Goal: Information Seeking & Learning: Compare options

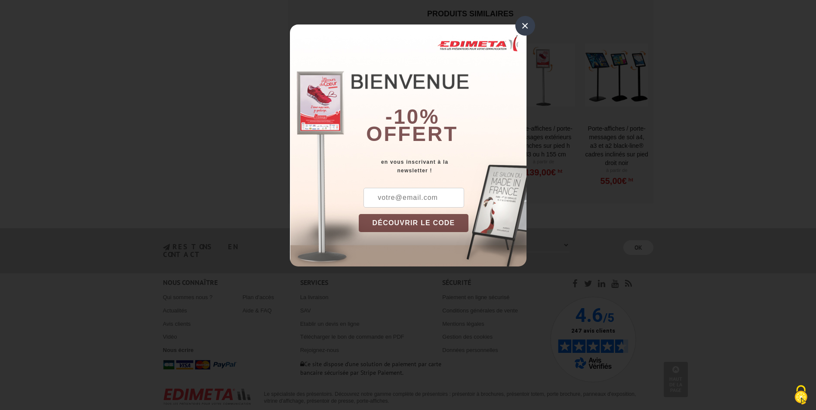
click at [521, 29] on div "×" at bounding box center [525, 26] width 20 height 20
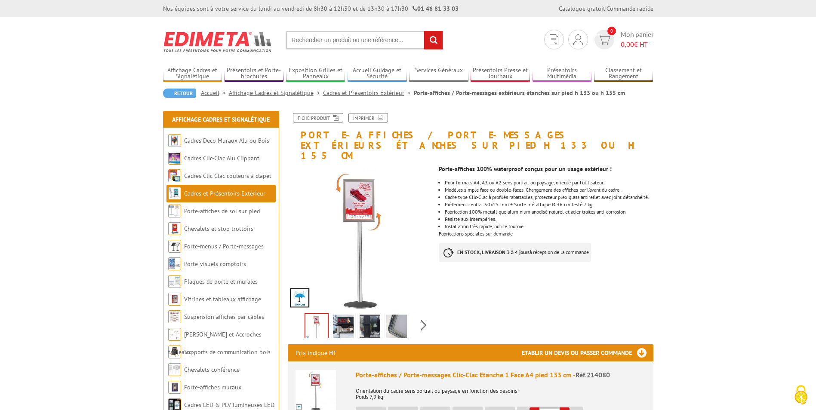
click at [349, 317] on img at bounding box center [343, 328] width 21 height 27
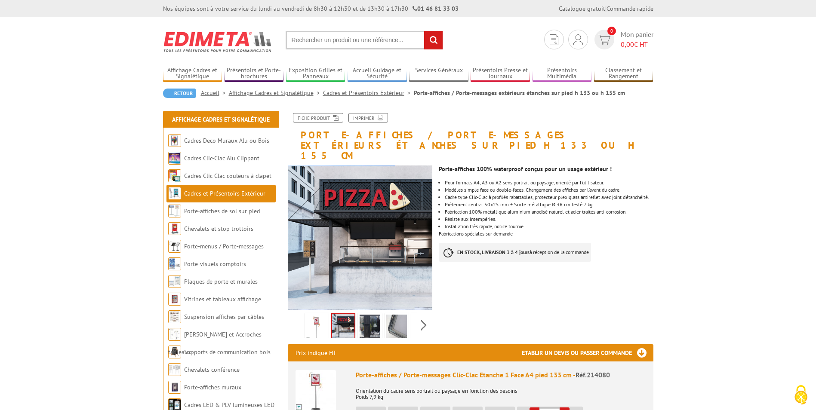
click at [364, 317] on img at bounding box center [369, 328] width 21 height 27
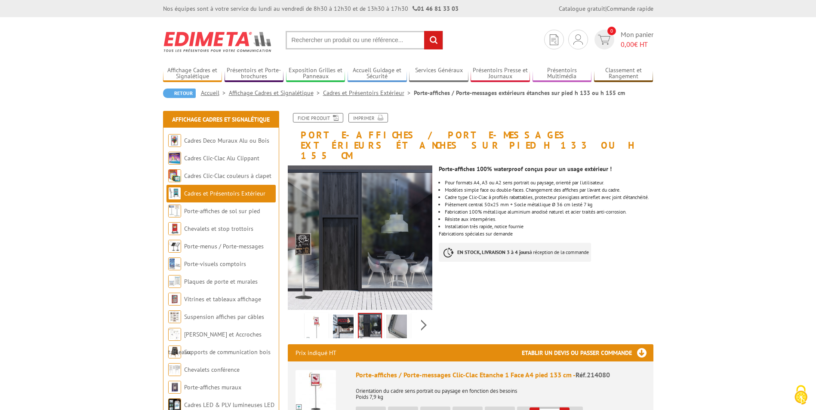
click at [394, 317] on img at bounding box center [396, 328] width 21 height 27
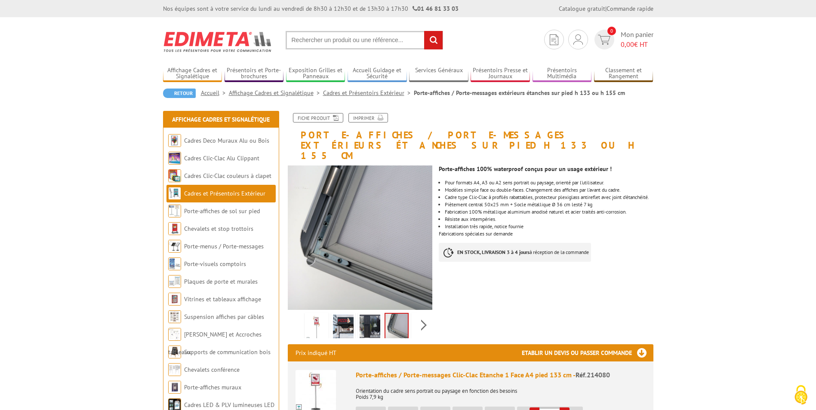
click at [421, 317] on div "Previous Next" at bounding box center [360, 325] width 145 height 30
click at [411, 318] on img at bounding box center [403, 328] width 21 height 27
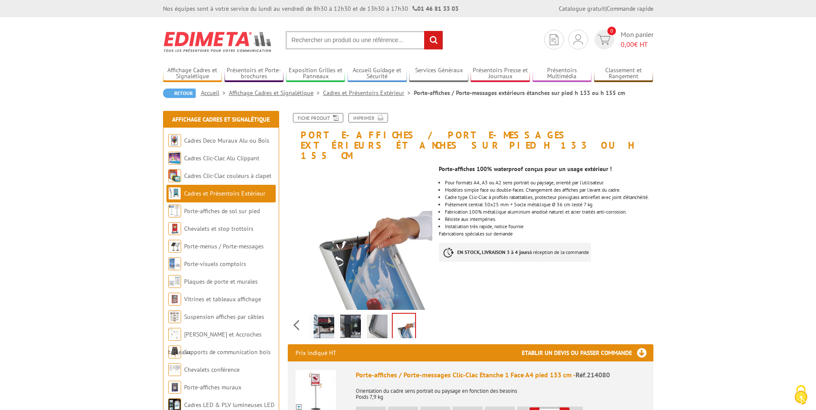
click at [317, 319] on img at bounding box center [323, 328] width 21 height 27
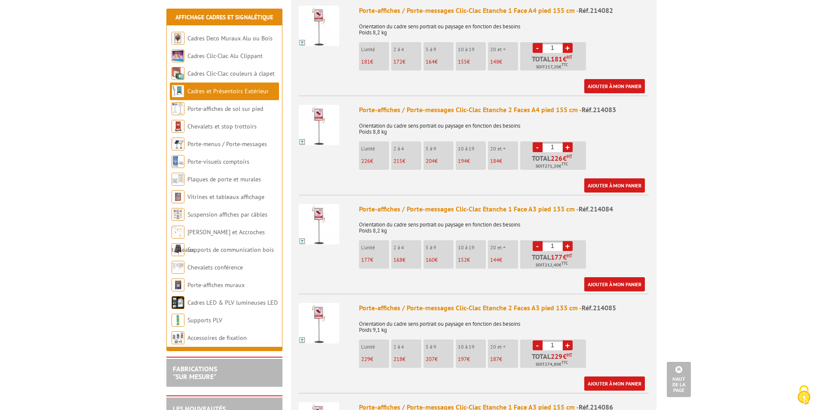
scroll to position [645, 0]
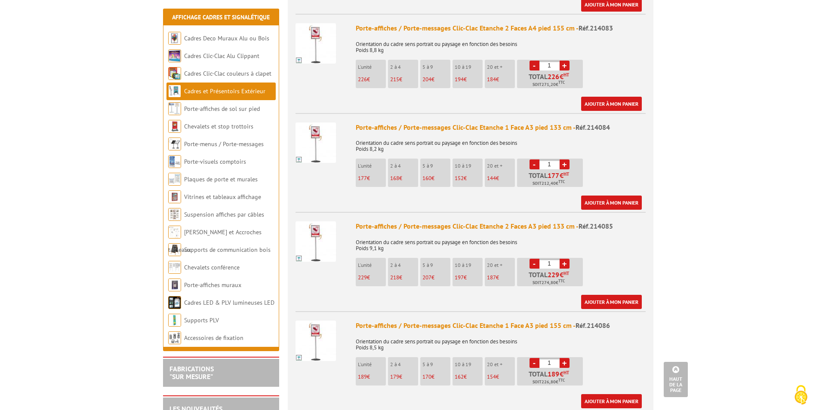
click at [310, 146] on img at bounding box center [315, 143] width 40 height 40
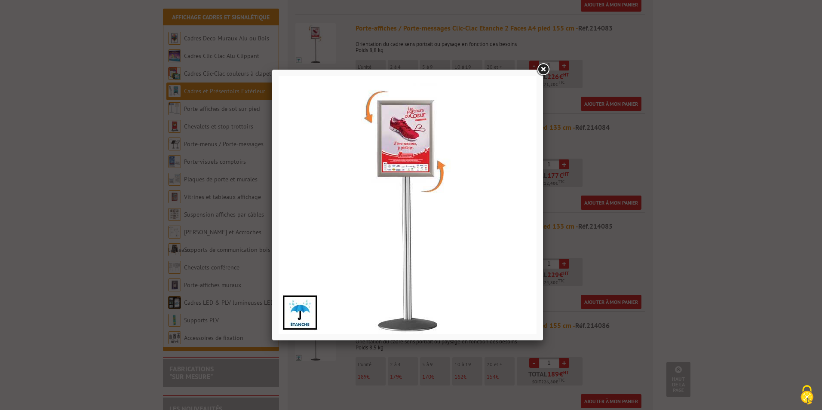
click at [396, 233] on img at bounding box center [408, 205] width 258 height 258
click at [545, 69] on link at bounding box center [542, 69] width 15 height 15
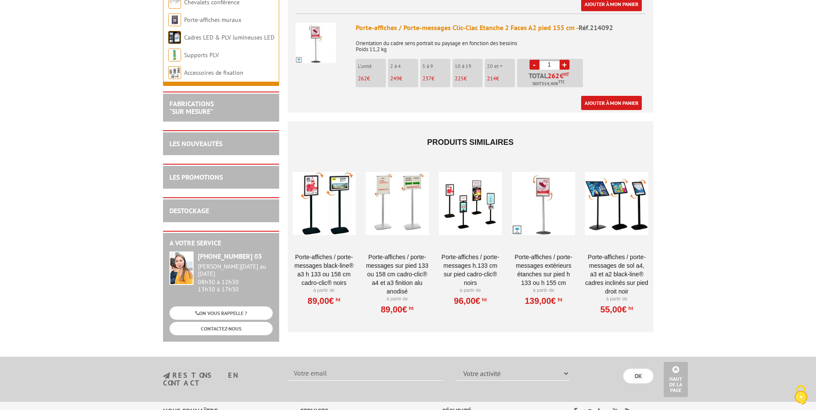
scroll to position [1267, 0]
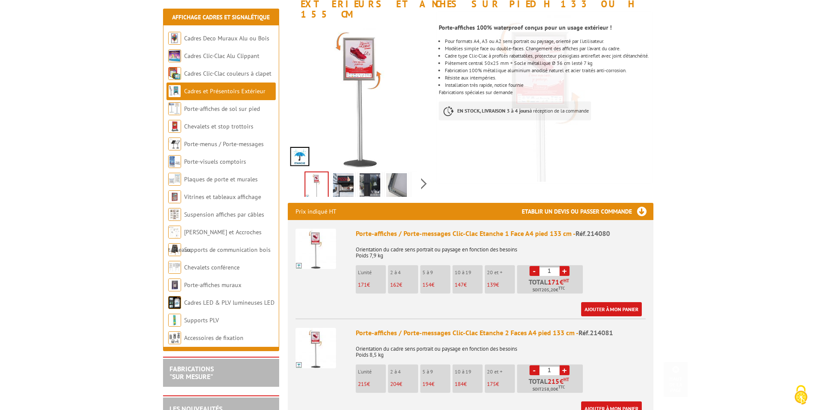
scroll to position [215, 0]
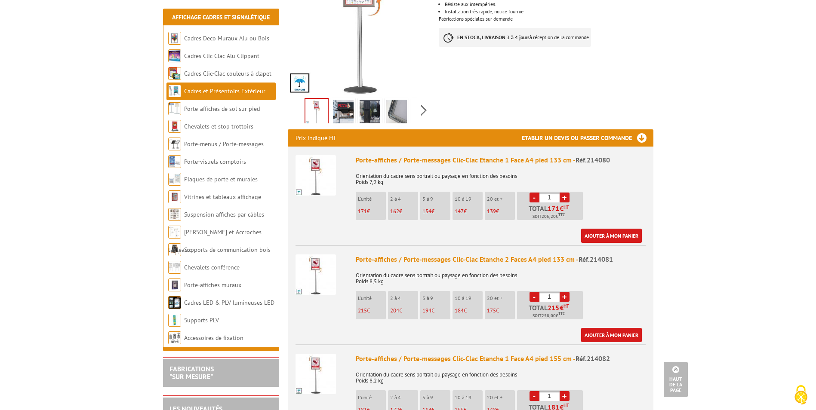
click at [565, 193] on link "+" at bounding box center [564, 198] width 10 height 10
click at [534, 193] on link "-" at bounding box center [534, 198] width 10 height 10
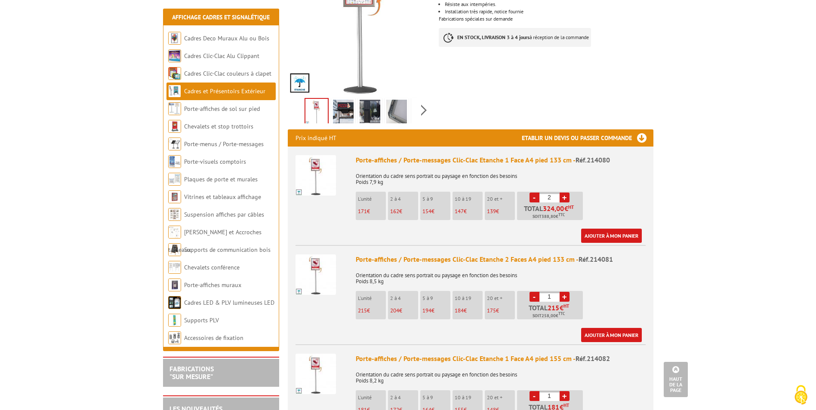
click at [534, 193] on link "-" at bounding box center [534, 198] width 10 height 10
type input "1"
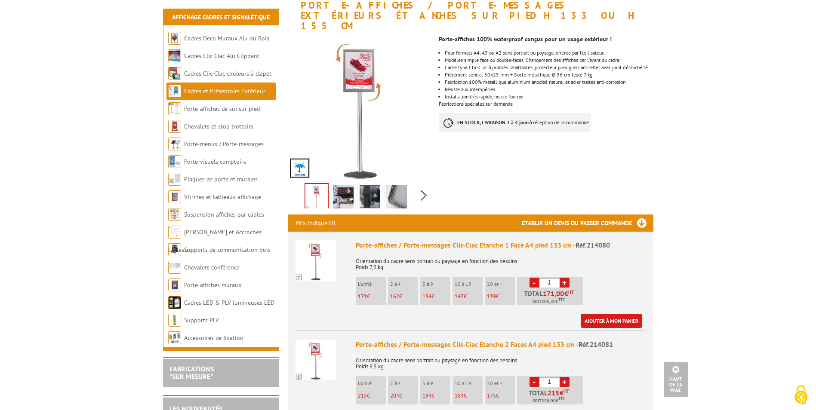
scroll to position [43, 0]
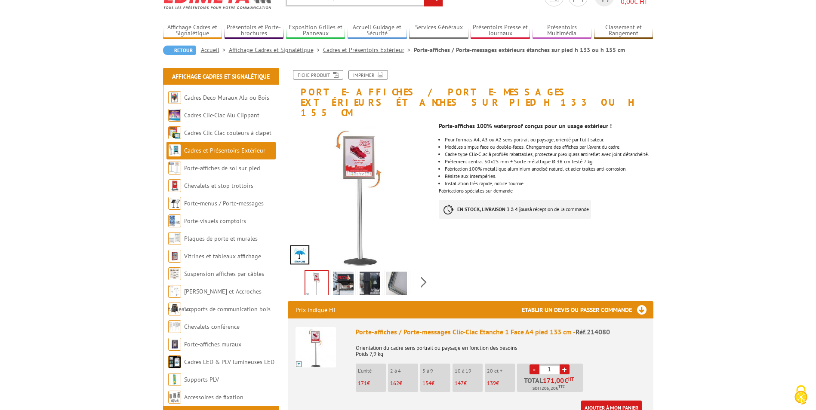
click at [349, 273] on img at bounding box center [343, 285] width 21 height 27
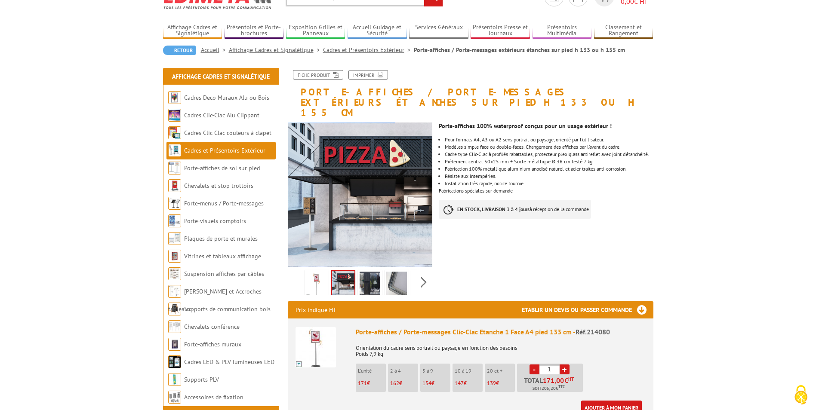
click at [363, 274] on img at bounding box center [369, 285] width 21 height 27
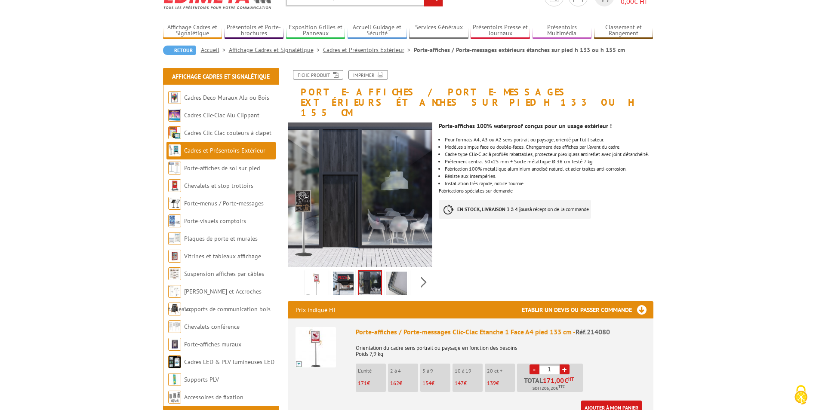
click at [395, 278] on img at bounding box center [396, 285] width 21 height 27
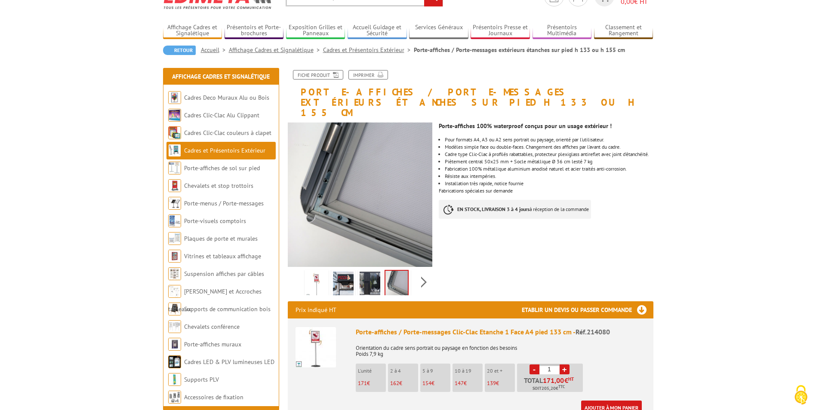
click at [314, 274] on img at bounding box center [316, 285] width 21 height 27
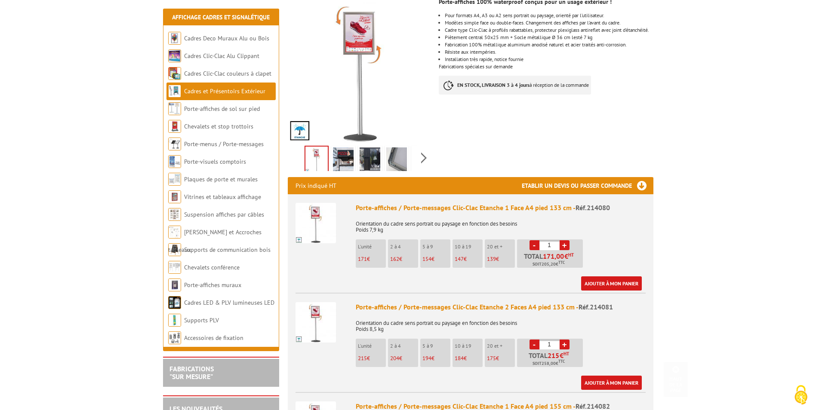
scroll to position [301, 0]
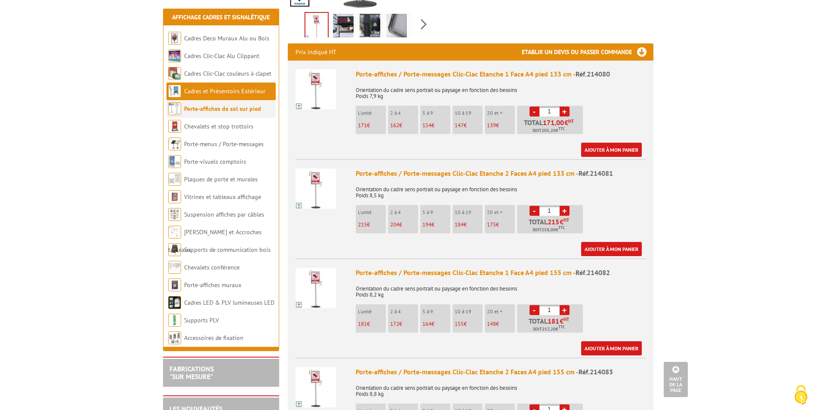
click at [234, 109] on link "Porte-affiches de sol sur pied" at bounding box center [222, 109] width 77 height 8
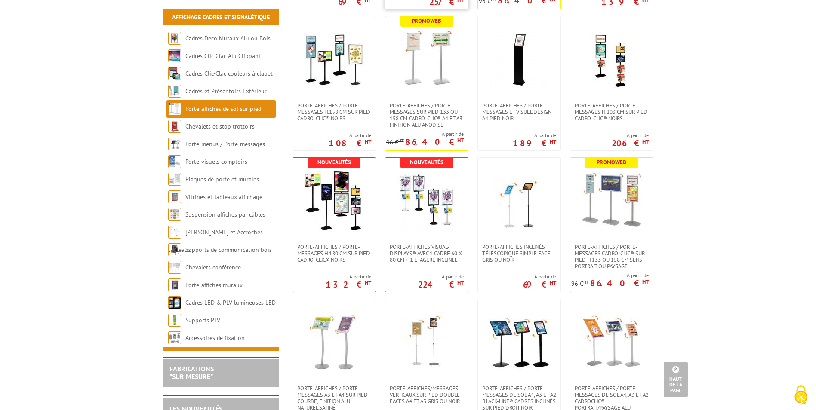
scroll to position [516, 0]
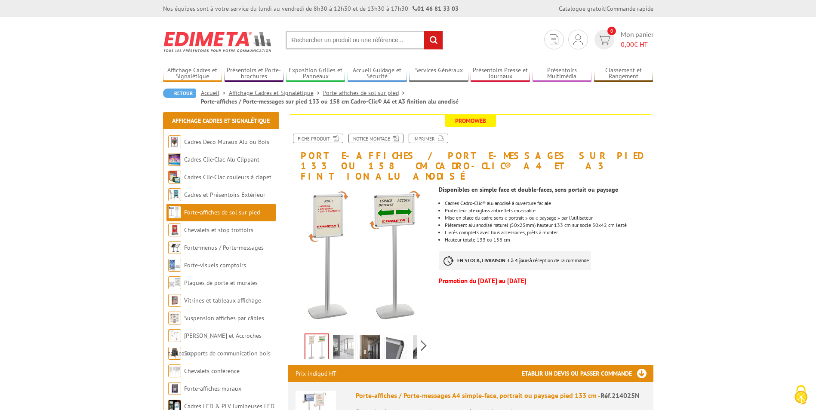
click at [339, 341] on img at bounding box center [343, 348] width 21 height 27
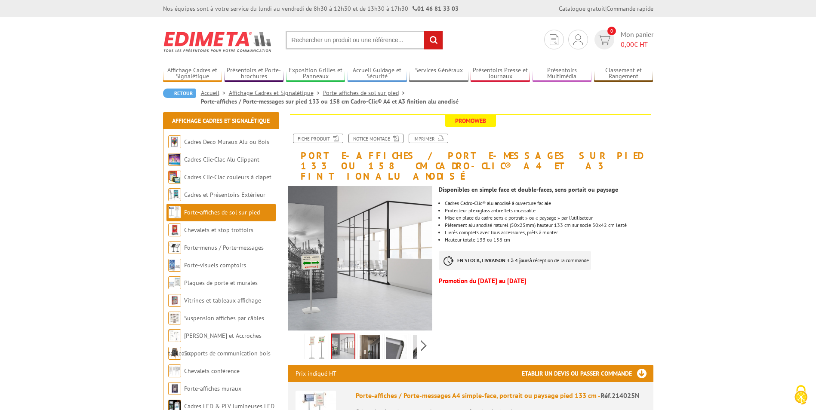
click at [368, 337] on img at bounding box center [369, 348] width 21 height 27
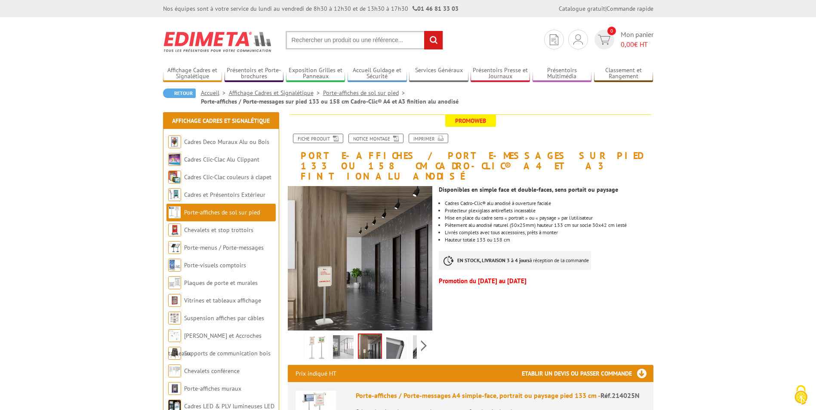
click at [390, 337] on img at bounding box center [396, 348] width 21 height 27
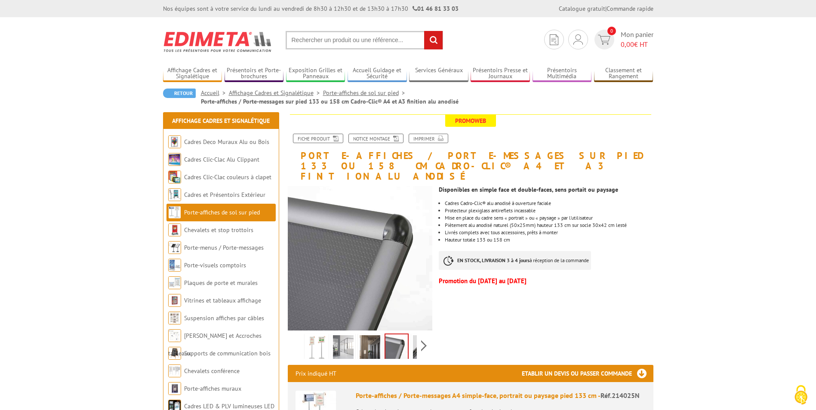
click at [321, 337] on img at bounding box center [316, 348] width 21 height 27
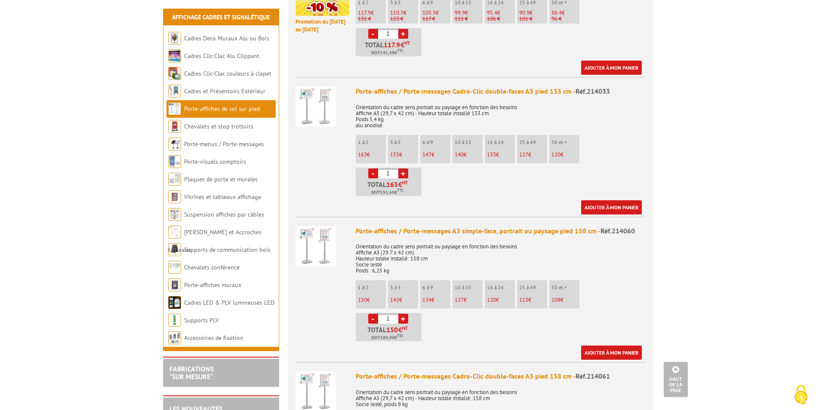
scroll to position [903, 0]
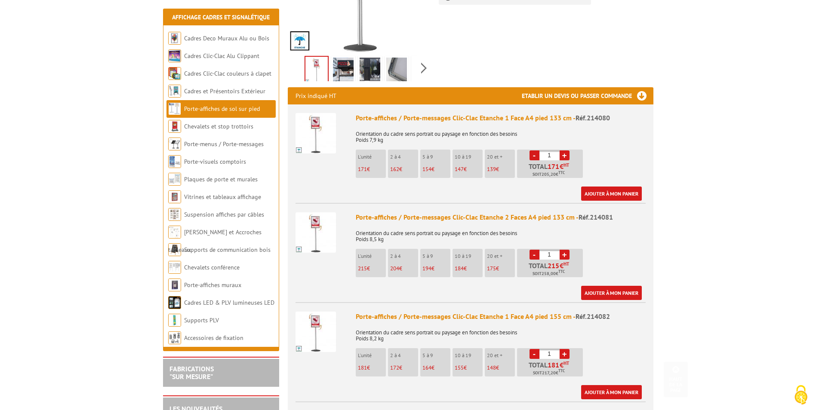
scroll to position [258, 0]
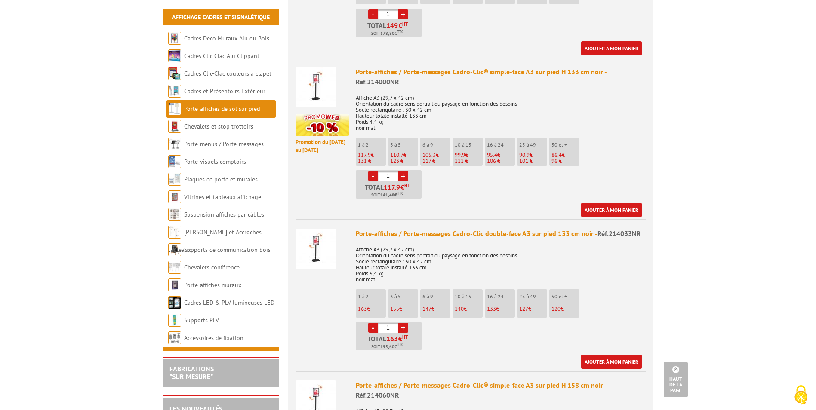
scroll to position [645, 0]
